Goal: Transaction & Acquisition: Purchase product/service

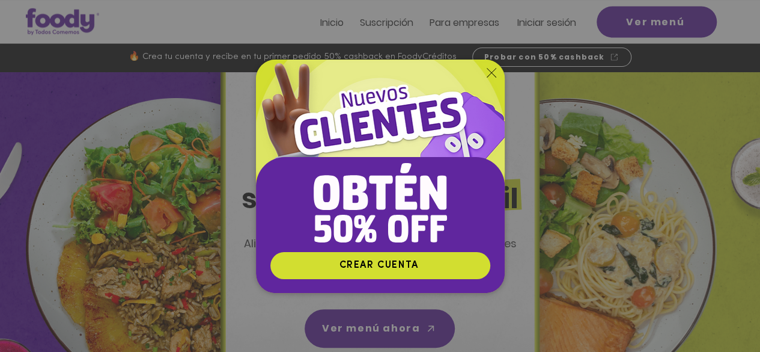
click at [492, 69] on icon "Volver al sitio" at bounding box center [492, 73] width 10 height 10
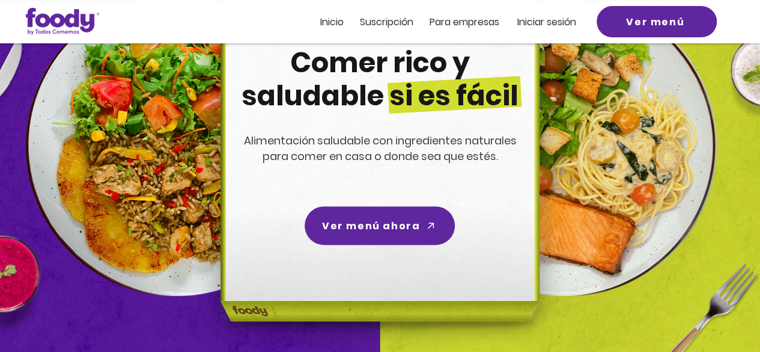
scroll to position [67, 0]
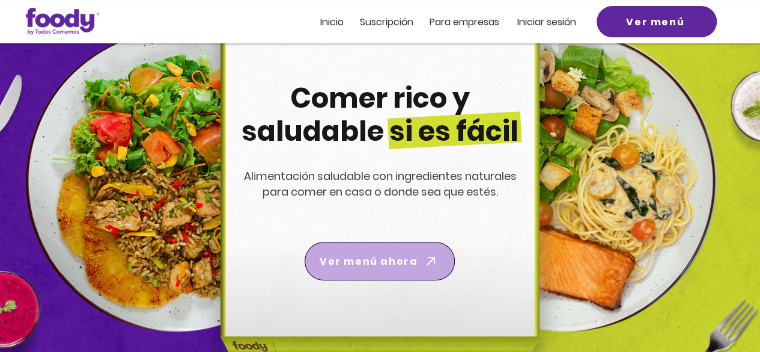
click at [413, 263] on span "Ver menú ahora" at bounding box center [369, 261] width 98 height 15
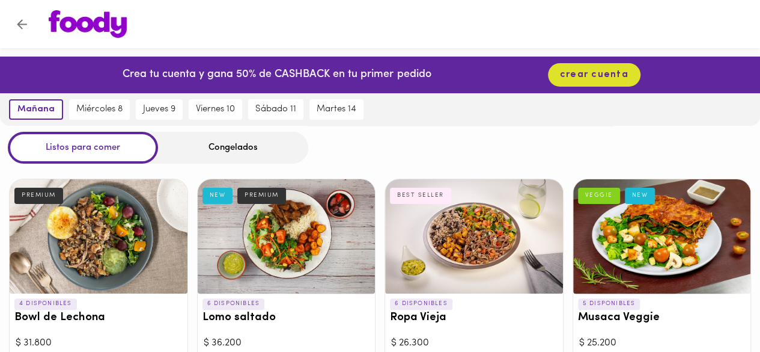
click at [234, 143] on div "Congelados" at bounding box center [233, 148] width 150 height 32
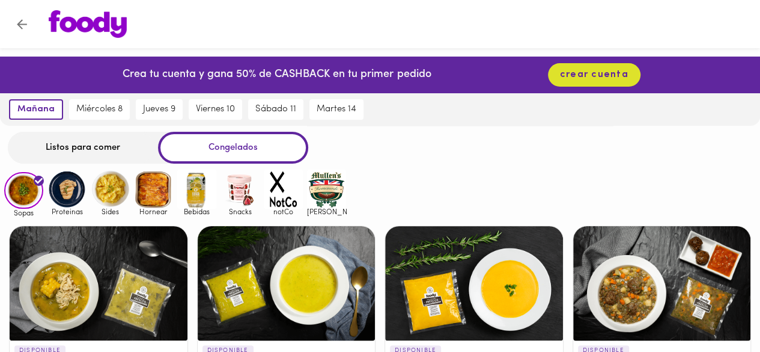
click at [75, 190] on img at bounding box center [66, 188] width 39 height 39
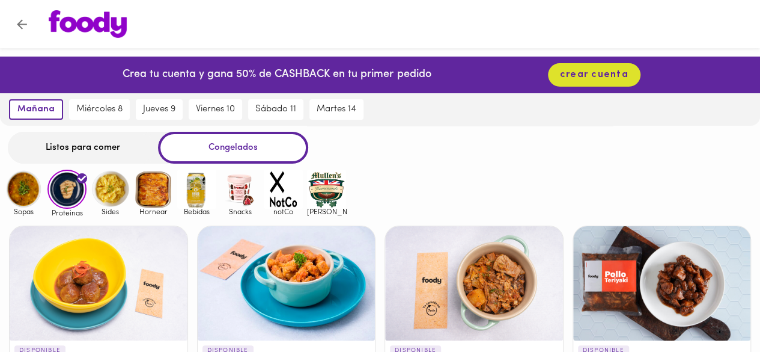
click at [107, 193] on img at bounding box center [110, 188] width 39 height 39
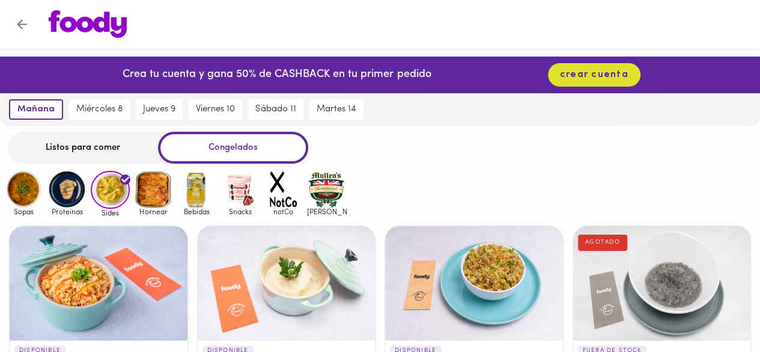
click at [143, 186] on img at bounding box center [153, 188] width 39 height 39
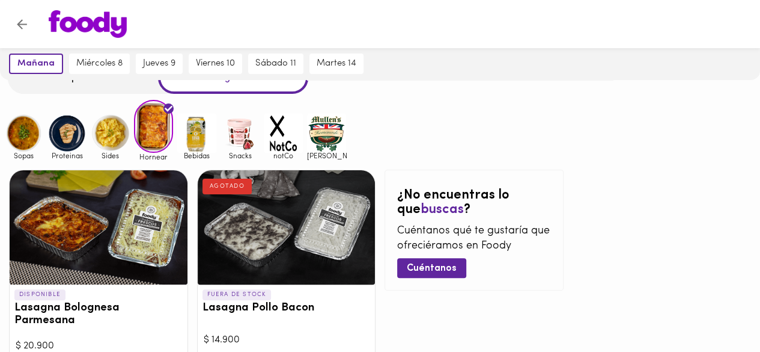
scroll to position [109, 0]
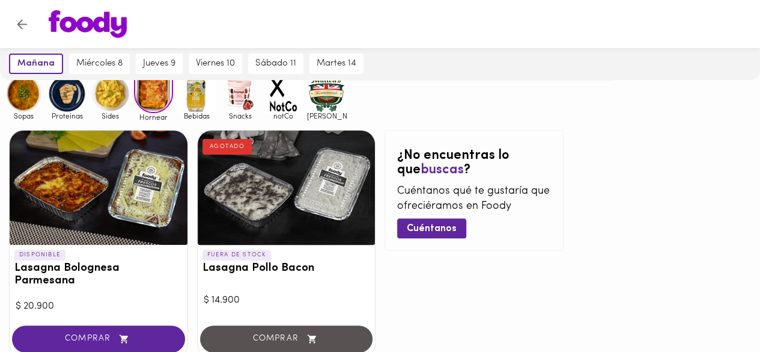
click at [233, 93] on img at bounding box center [240, 93] width 39 height 39
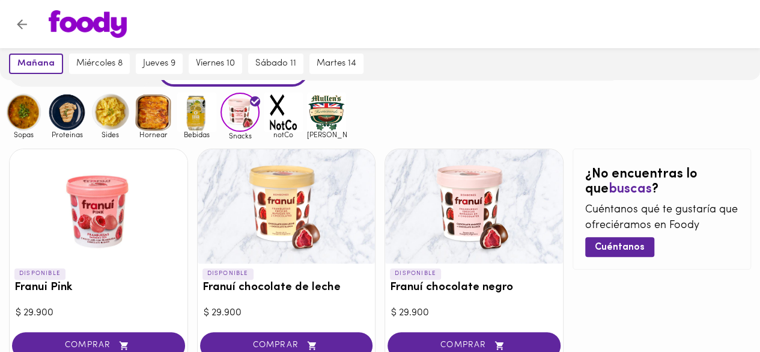
scroll to position [76, 0]
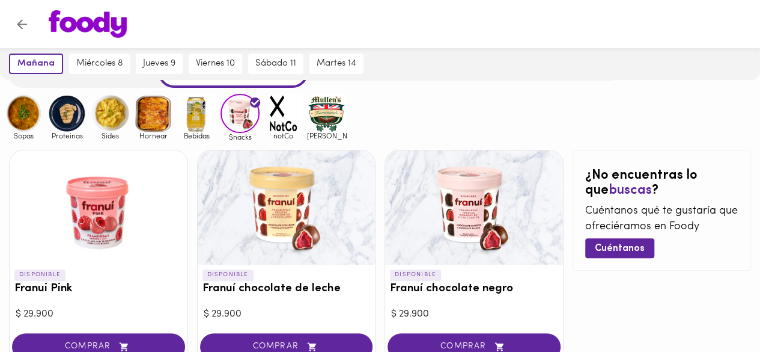
click at [291, 123] on img at bounding box center [283, 113] width 39 height 39
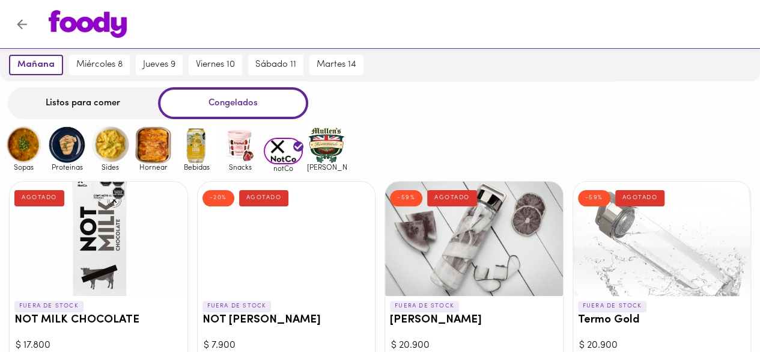
scroll to position [30, 0]
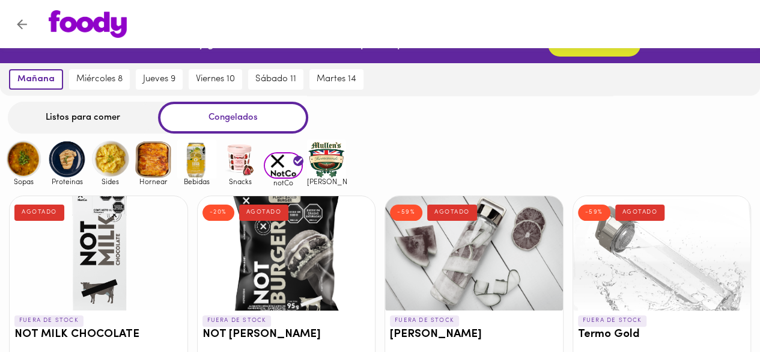
click at [321, 159] on img at bounding box center [326, 158] width 39 height 39
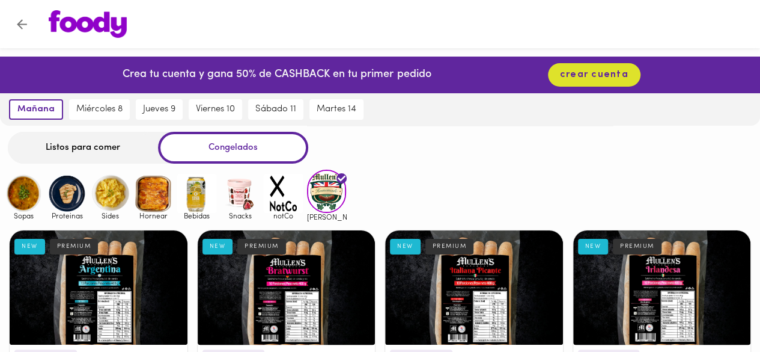
click at [72, 193] on img at bounding box center [66, 193] width 39 height 39
